Goal: Use online tool/utility: Utilize a website feature to perform a specific function

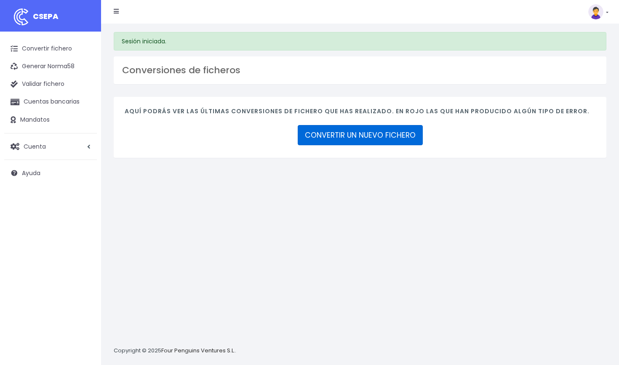
click at [336, 137] on link "CONVERTIR UN NUEVO FICHERO" at bounding box center [360, 135] width 125 height 20
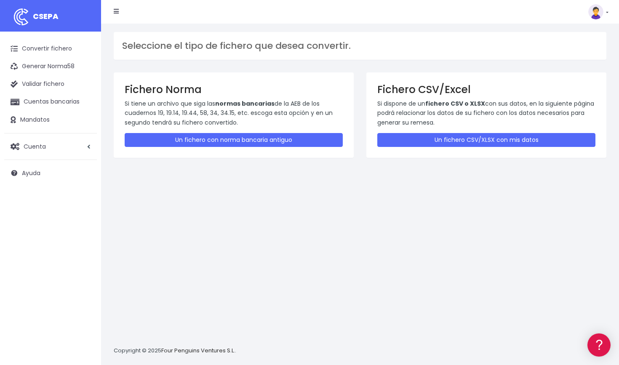
click at [453, 125] on p "Si dispone de un fichero CSV o XLSX con sus datos, en la siguiente página podrá…" at bounding box center [486, 113] width 218 height 28
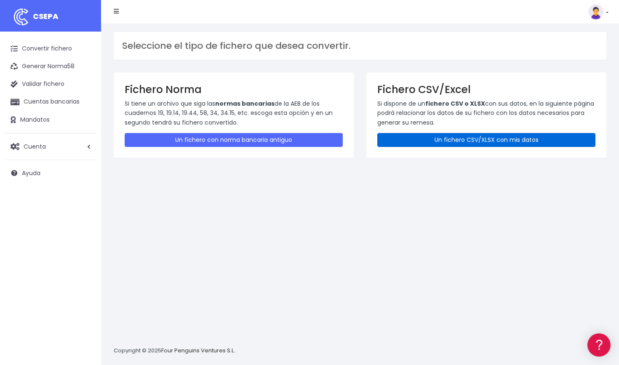
click at [448, 139] on link "Un fichero CSV/XLSX con mis datos" at bounding box center [486, 140] width 218 height 14
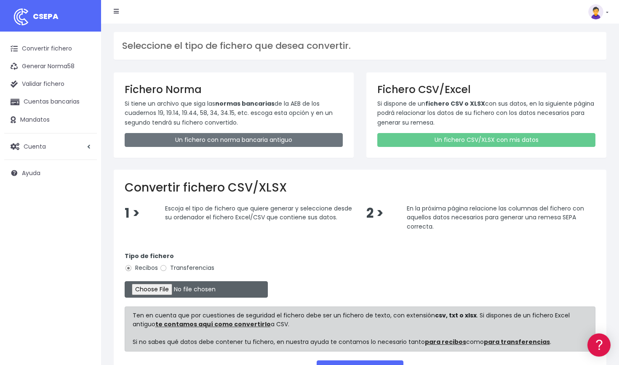
click at [179, 287] on input "file" at bounding box center [196, 289] width 143 height 16
type input "C:\fakepath\Remesa 16 Septiembre BBVA.csv"
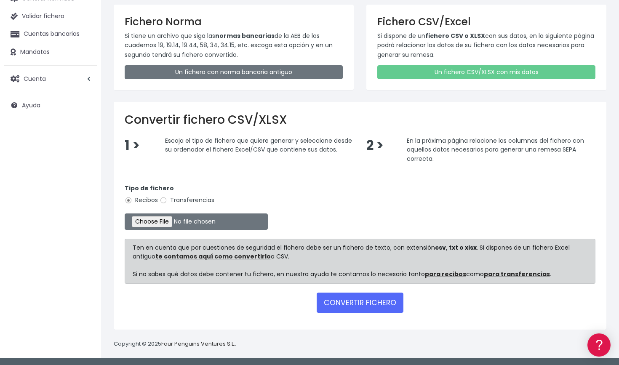
scroll to position [67, 0]
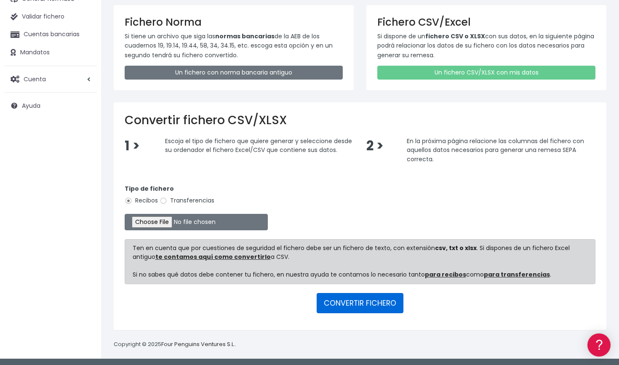
click at [363, 304] on button "CONVERTIR FICHERO" at bounding box center [360, 303] width 87 height 20
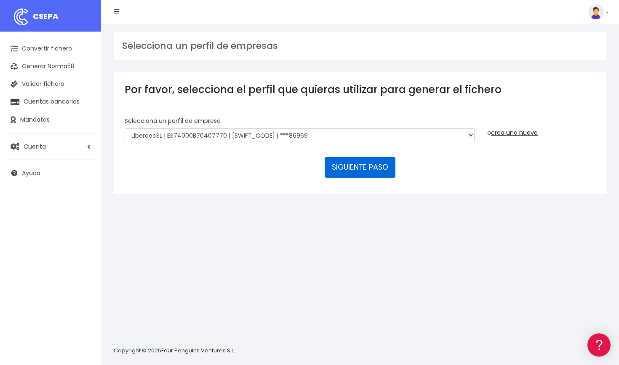
click at [365, 163] on button "SIGUIENTE PASO" at bounding box center [360, 167] width 71 height 20
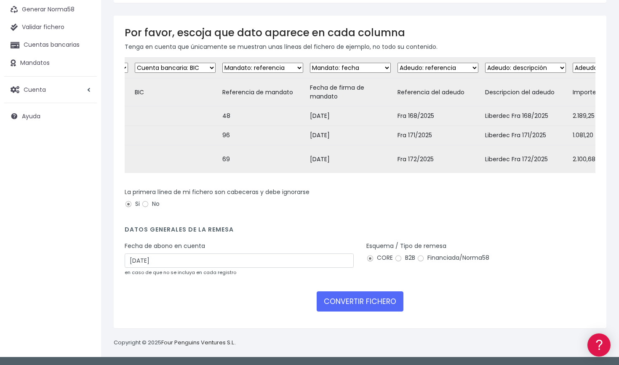
scroll to position [64, 0]
click at [420, 259] on input "Financiada/Norma58" at bounding box center [421, 259] width 8 height 8
radio input "true"
click at [369, 302] on button "CONVERTIR FICHERO" at bounding box center [360, 301] width 87 height 20
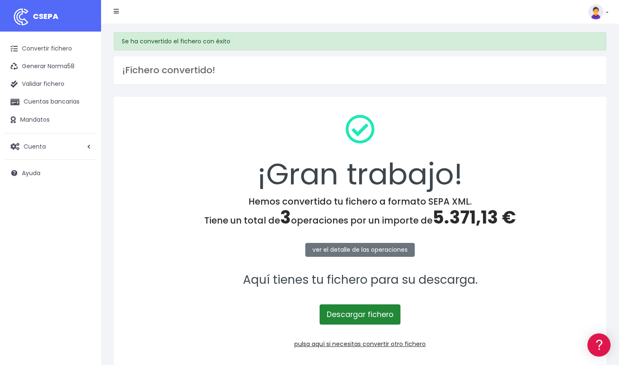
click at [362, 315] on link "Descargar fichero" at bounding box center [360, 314] width 81 height 20
